Goal: Transaction & Acquisition: Purchase product/service

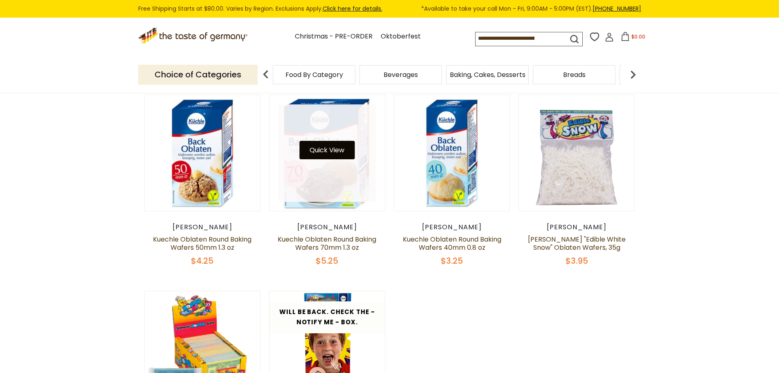
scroll to position [82, 0]
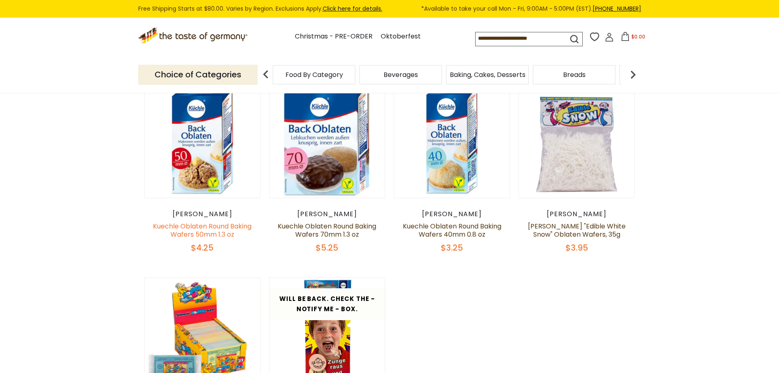
click at [199, 232] on link "Kuechle Oblaten Round Baking Wafers 50mm 1.3 oz" at bounding box center [202, 230] width 99 height 18
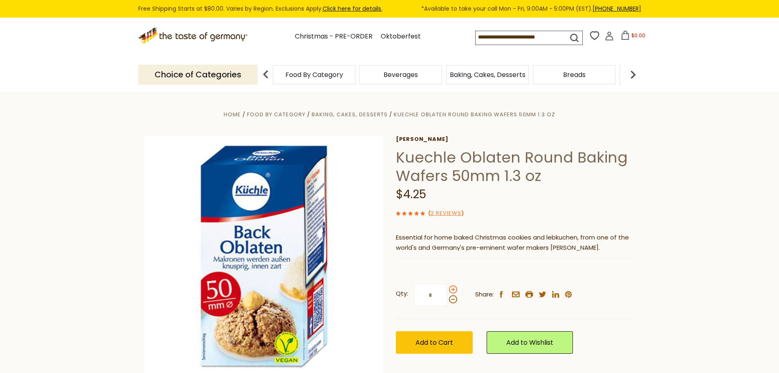
click at [453, 287] on span at bounding box center [453, 289] width 8 height 8
click at [448, 287] on input "*" at bounding box center [431, 295] width 34 height 23
click at [451, 300] on span at bounding box center [453, 299] width 8 height 8
click at [448, 300] on input "*" at bounding box center [431, 295] width 34 height 23
click at [453, 290] on span at bounding box center [453, 289] width 8 height 8
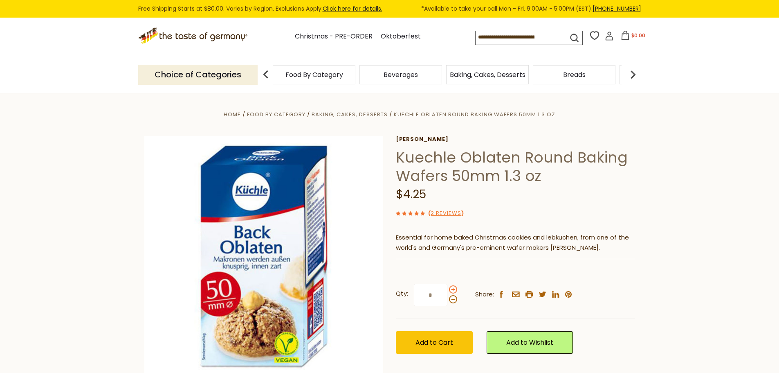
click at [448, 290] on input "*" at bounding box center [431, 295] width 34 height 23
type input "*"
click at [476, 36] on input at bounding box center [515, 36] width 78 height 11
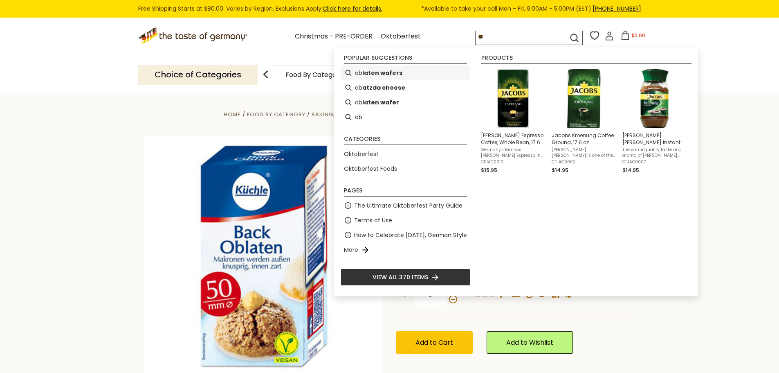
click at [379, 75] on b "laten wafers" at bounding box center [382, 72] width 40 height 9
type input "**********"
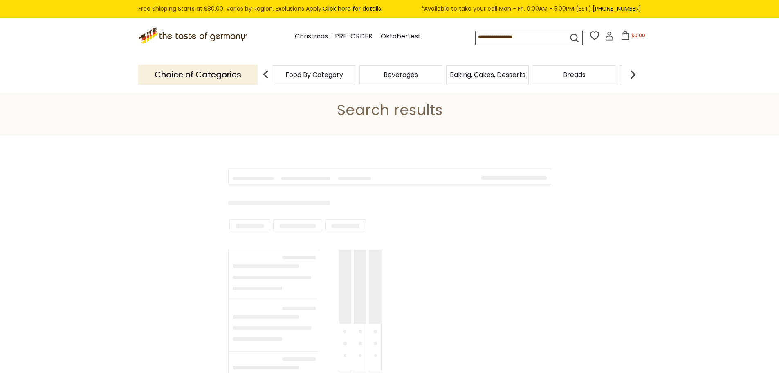
type input "**********"
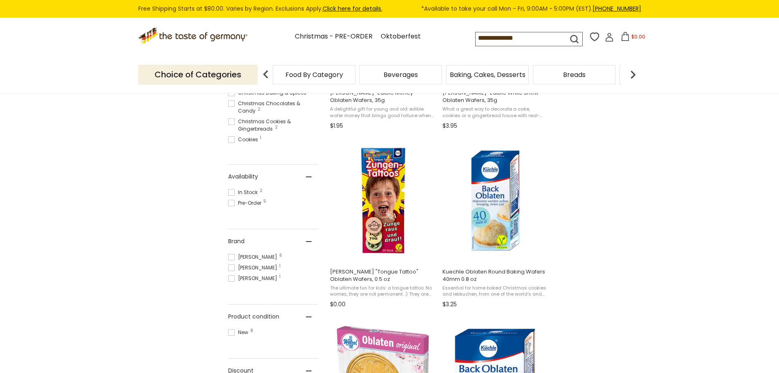
scroll to position [450, 0]
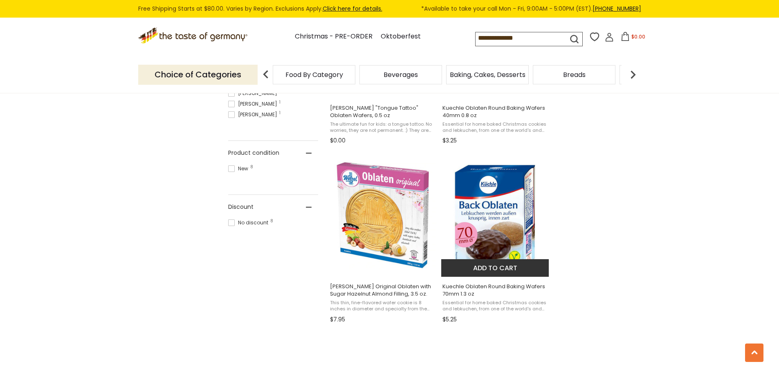
click at [493, 242] on img "Kuechle Oblaten Round Baking Wafers 70mm 1.3 oz" at bounding box center [495, 215] width 108 height 108
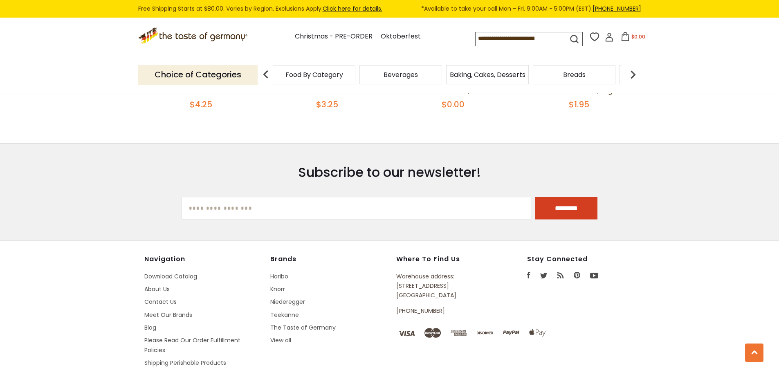
scroll to position [1395, 0]
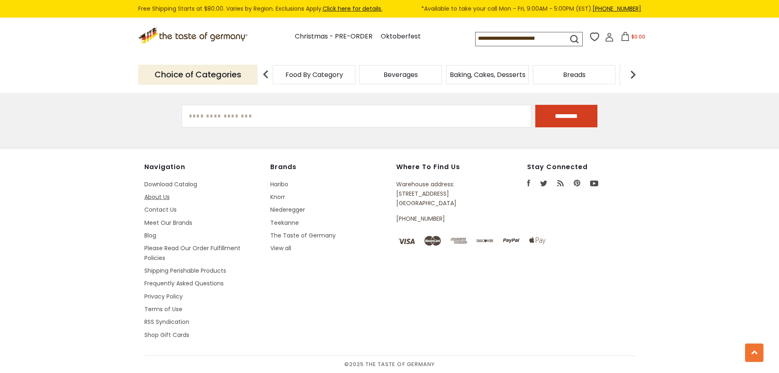
click at [149, 196] on link "About Us" at bounding box center [156, 197] width 25 height 8
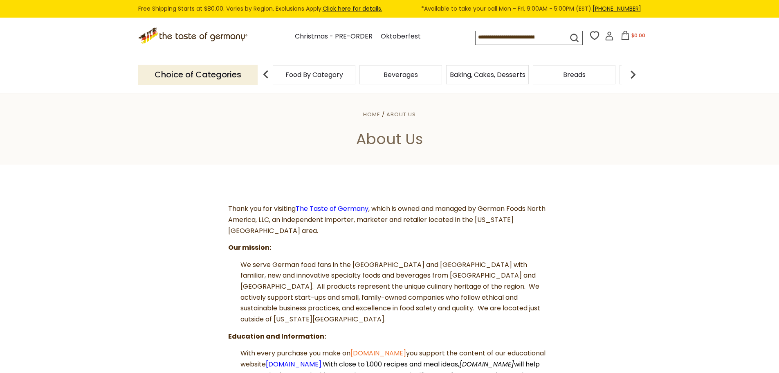
click at [492, 78] on span "Baking, Cakes, Desserts" at bounding box center [488, 75] width 76 height 6
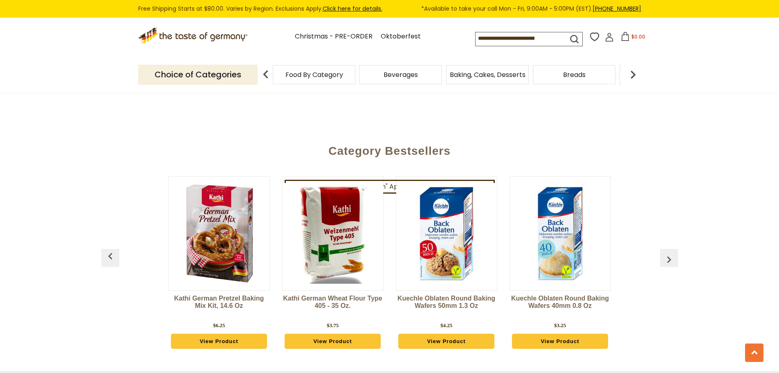
scroll to position [2168, 0]
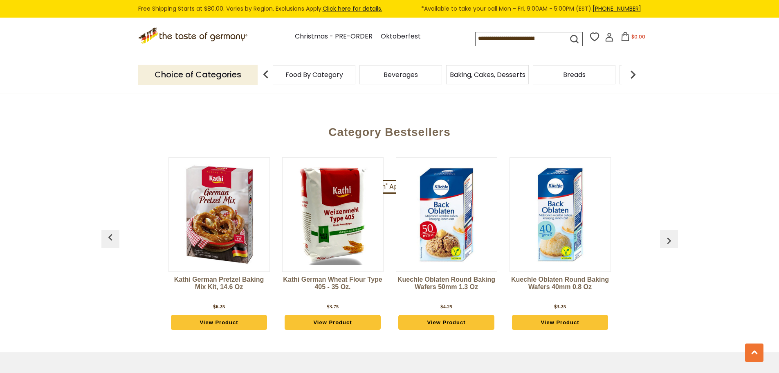
click at [669, 234] on img "button" at bounding box center [669, 240] width 13 height 13
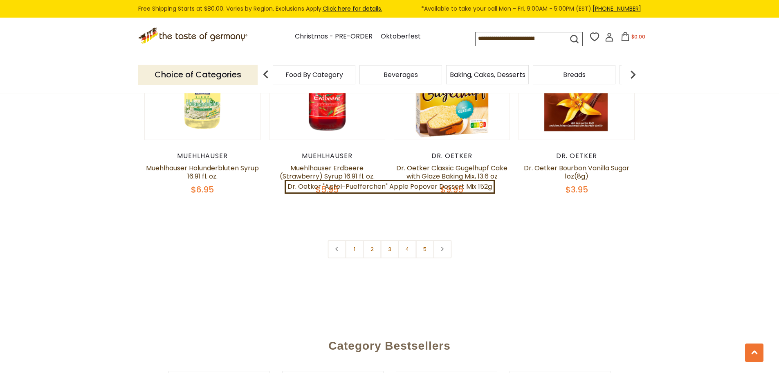
scroll to position [1923, 0]
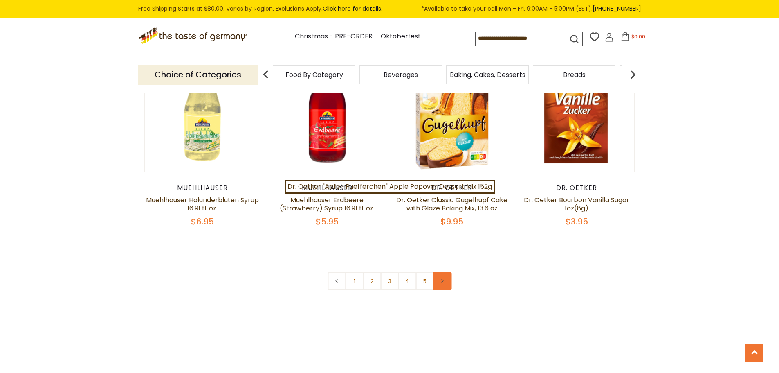
click at [441, 279] on icon at bounding box center [442, 281] width 5 height 4
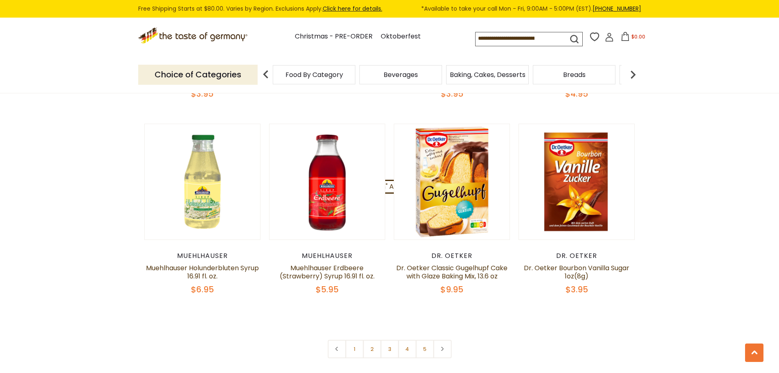
scroll to position [1882, 0]
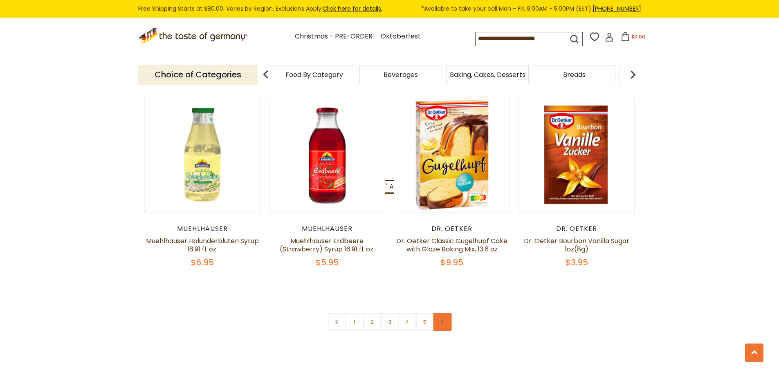
click at [444, 320] on icon at bounding box center [442, 322] width 5 height 4
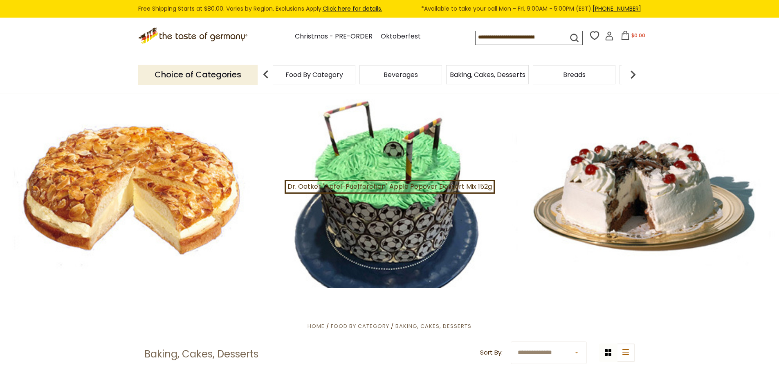
click at [293, 77] on span "Food By Category" at bounding box center [315, 75] width 58 height 6
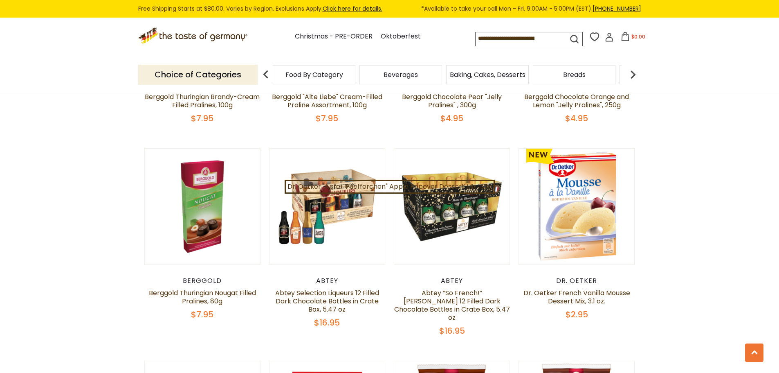
scroll to position [450, 0]
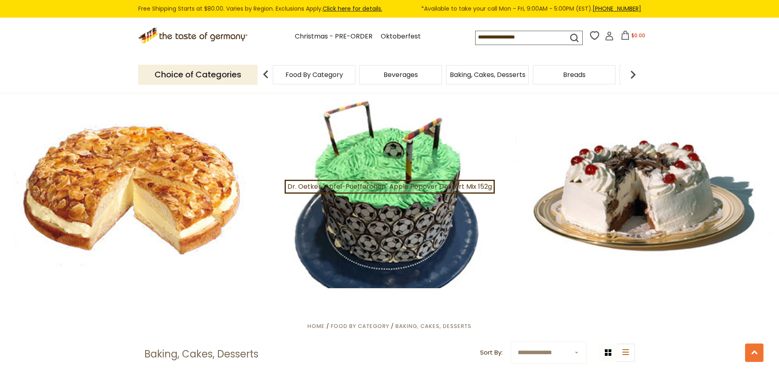
scroll to position [1923, 0]
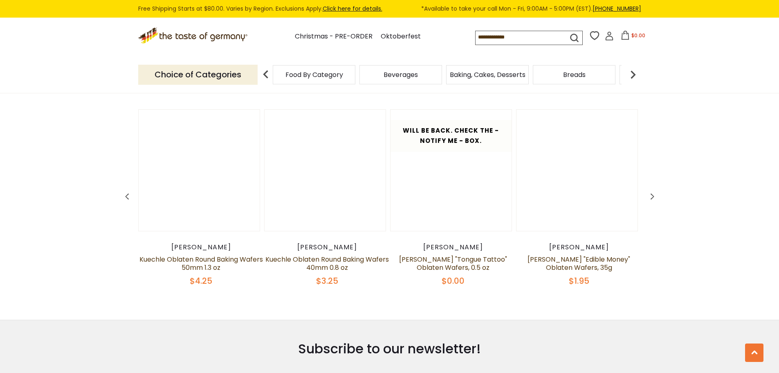
scroll to position [1395, 0]
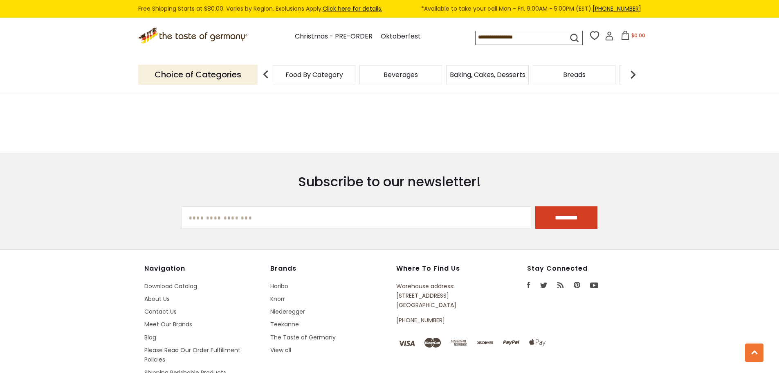
type input "**********"
